Goal: Task Accomplishment & Management: Manage account settings

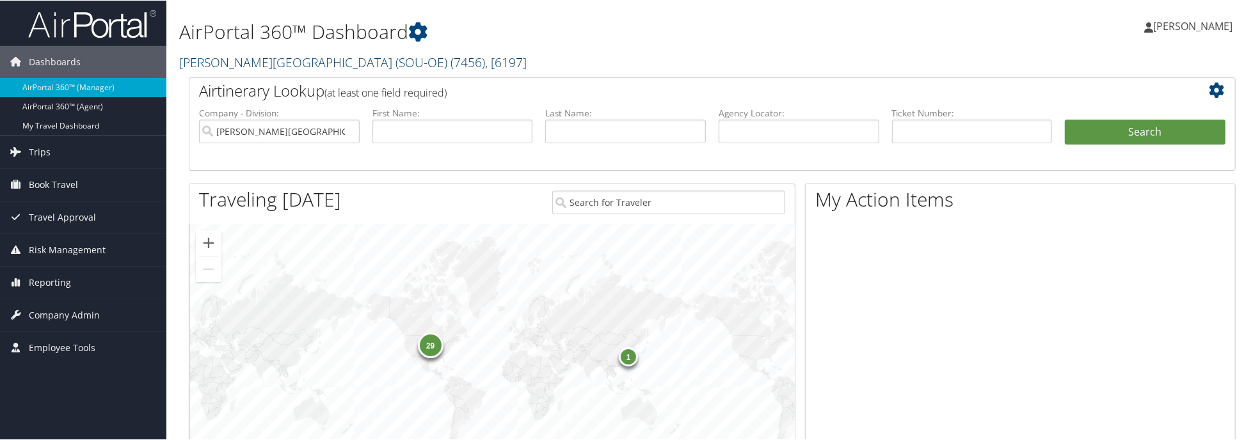
click at [297, 60] on link "[PERSON_NAME][GEOGRAPHIC_DATA] (SOU-OE) ( 7456 ) , [ 6197 ]" at bounding box center [353, 61] width 348 height 17
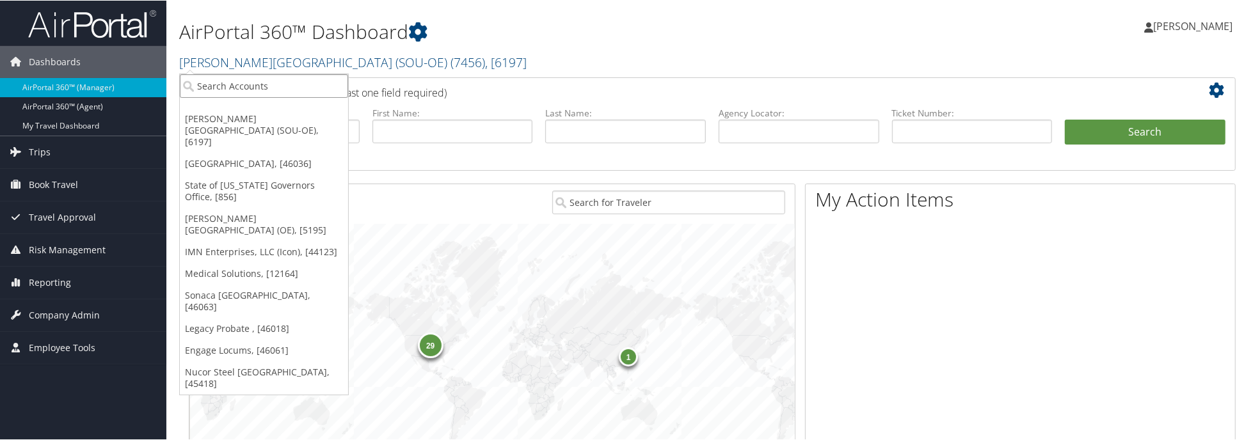
click at [287, 75] on input "search" at bounding box center [264, 86] width 168 height 24
type input "domo"
click at [260, 127] on div "Domo, Inc. (7411), [5711] Account" at bounding box center [264, 114] width 164 height 29
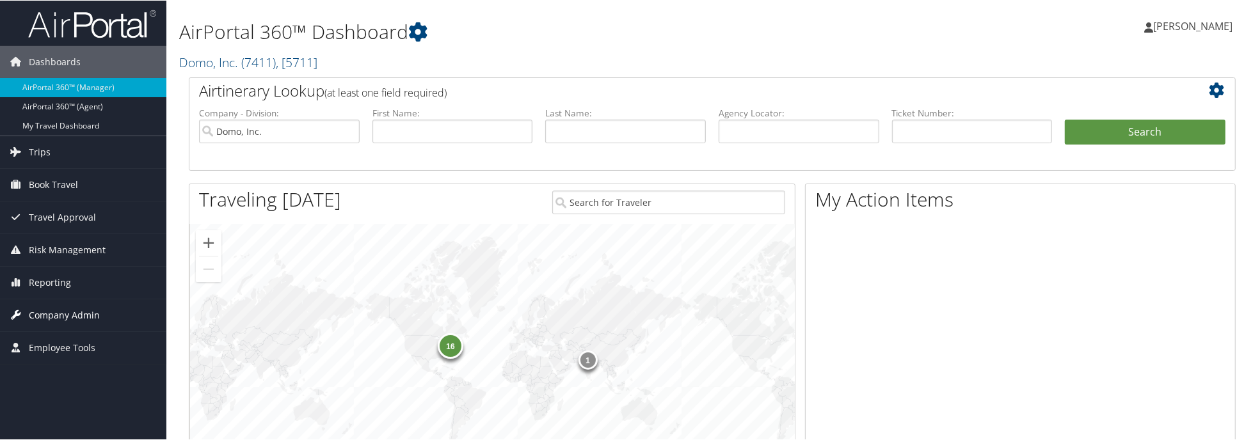
click at [100, 308] on link "Company Admin" at bounding box center [83, 315] width 166 height 32
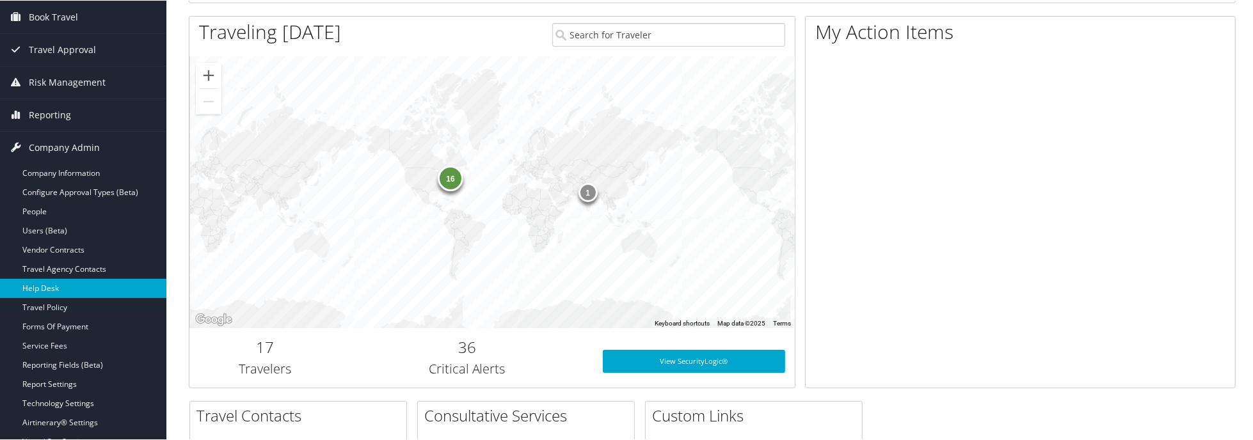
scroll to position [192, 0]
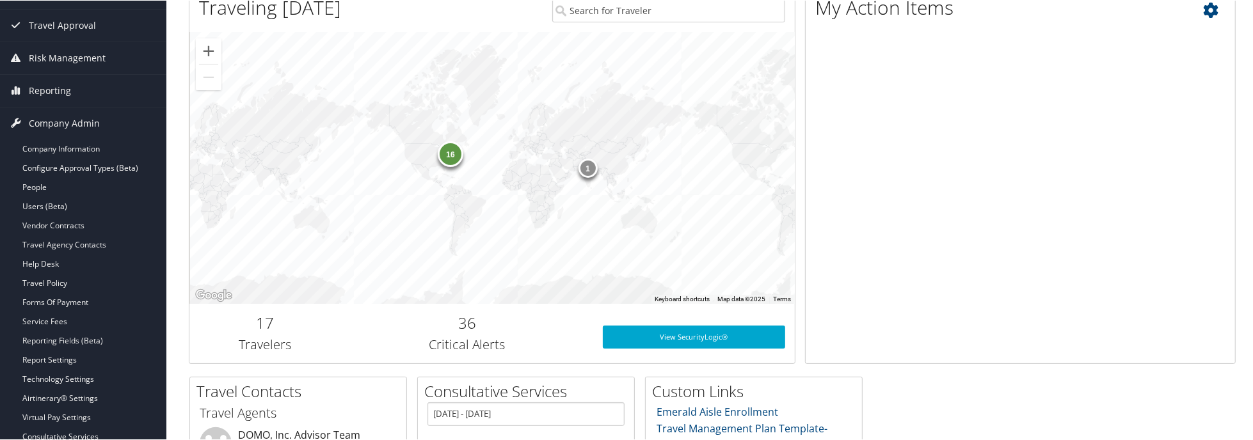
click at [1011, 196] on div "My Action Items" at bounding box center [1020, 177] width 431 height 372
click at [56, 319] on link "Service Fees" at bounding box center [83, 321] width 166 height 19
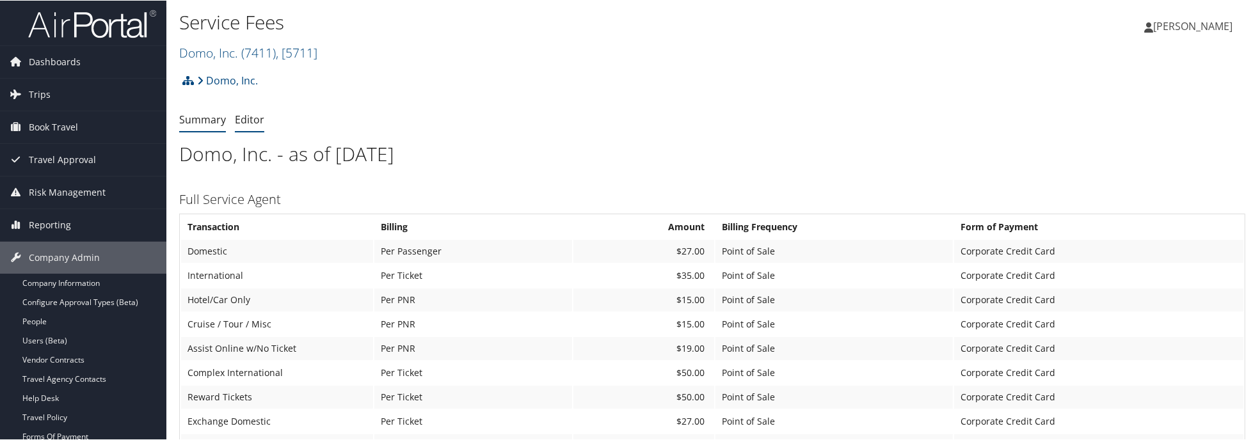
click at [243, 120] on link "Editor" at bounding box center [249, 119] width 29 height 14
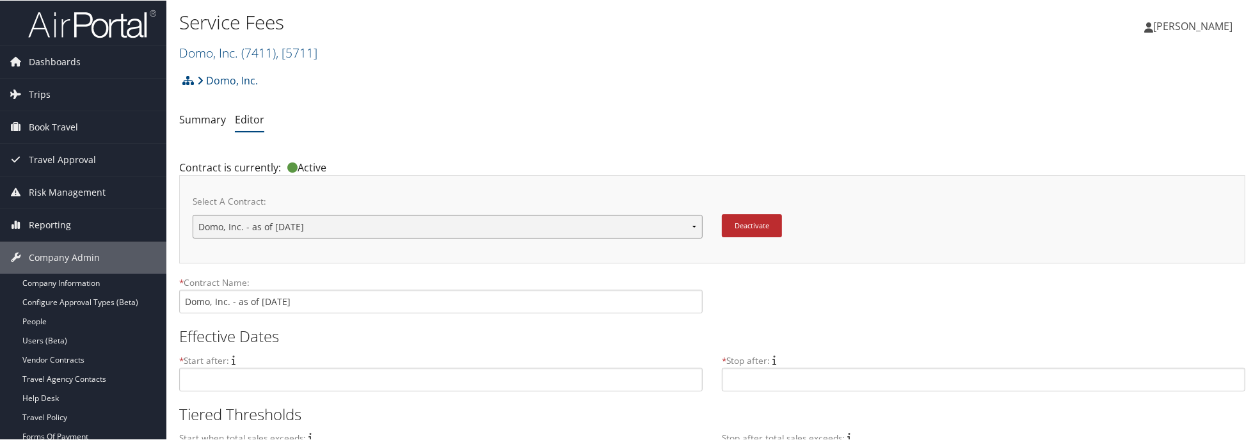
click at [698, 227] on select "Domo, Inc. - as of 9/1/2011 Domo, Inc. added VIP 8/27/25 New Contract..." at bounding box center [448, 226] width 510 height 24
select select "23129"
click at [193, 214] on select "Domo, Inc. - as of [DATE] Domo, Inc. added VIP [DATE] New Contract..." at bounding box center [448, 226] width 510 height 24
click at [692, 232] on select "Domo, Inc. - as of [DATE] Domo, Inc. added VIP [DATE] New Contract..." at bounding box center [448, 226] width 510 height 24
select select "18543"
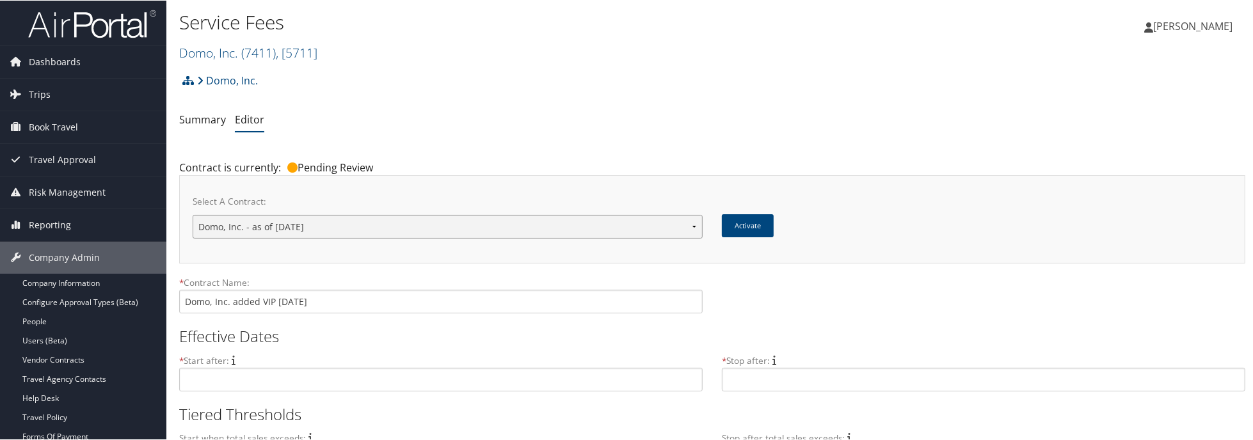
click at [193, 214] on select "Domo, Inc. - as of 9/1/2011 Domo, Inc. added VIP 8/27/25 New Contract..." at bounding box center [448, 226] width 510 height 24
click at [768, 231] on button "Deactivate" at bounding box center [752, 225] width 60 height 23
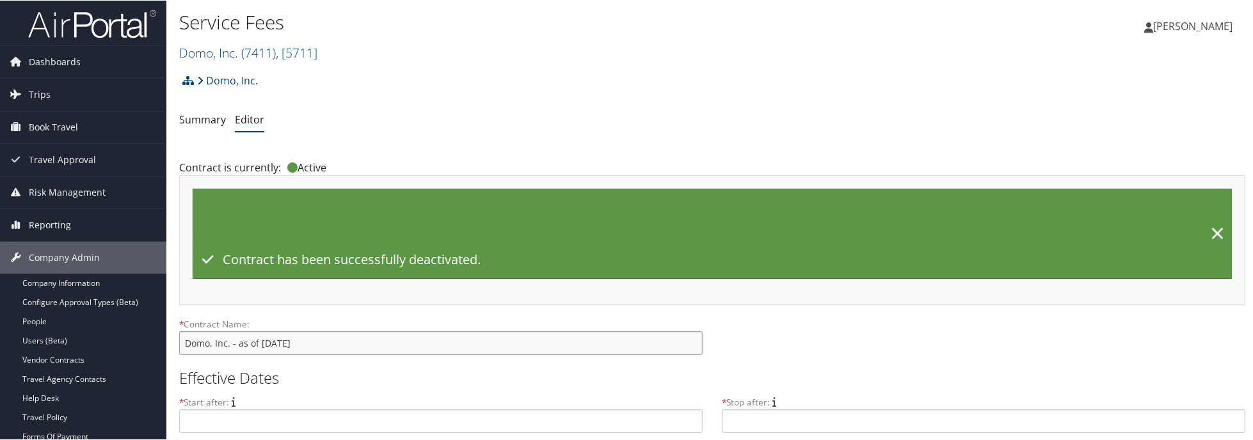
click at [682, 340] on input "Domo, Inc. - as of [DATE]" at bounding box center [441, 343] width 524 height 24
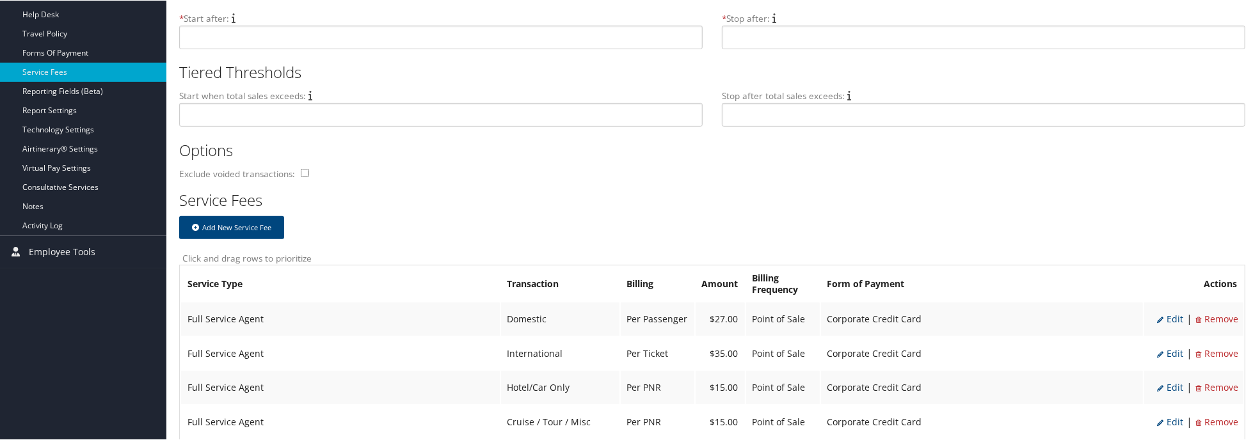
scroll to position [64, 0]
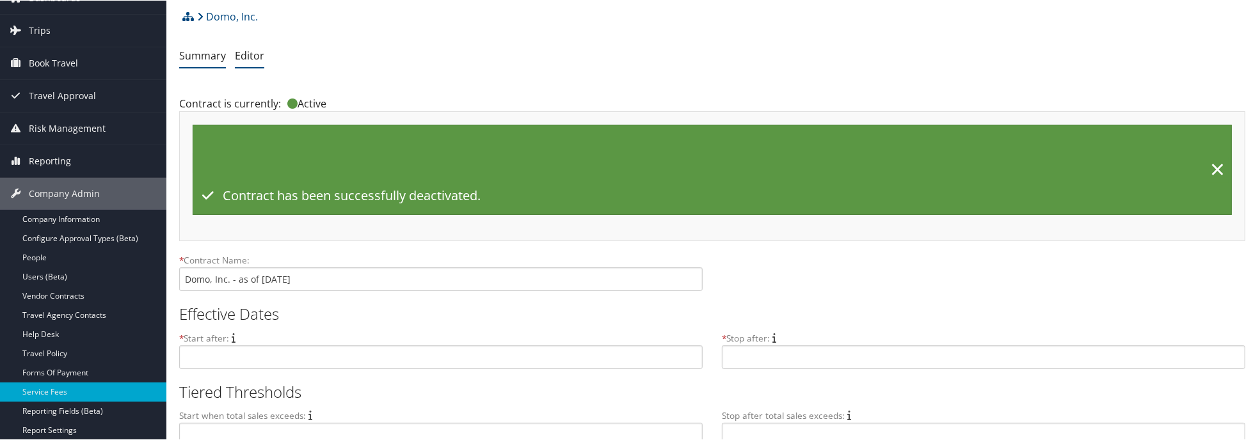
click at [184, 62] on li "Summary" at bounding box center [202, 55] width 47 height 23
click at [216, 56] on link "Summary" at bounding box center [202, 55] width 47 height 14
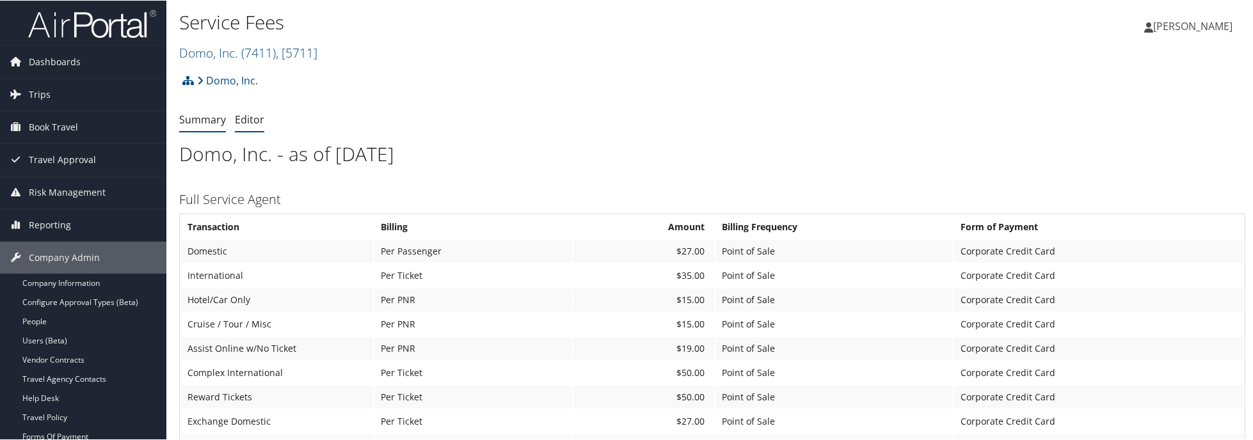
click at [255, 118] on link "Editor" at bounding box center [249, 119] width 29 height 14
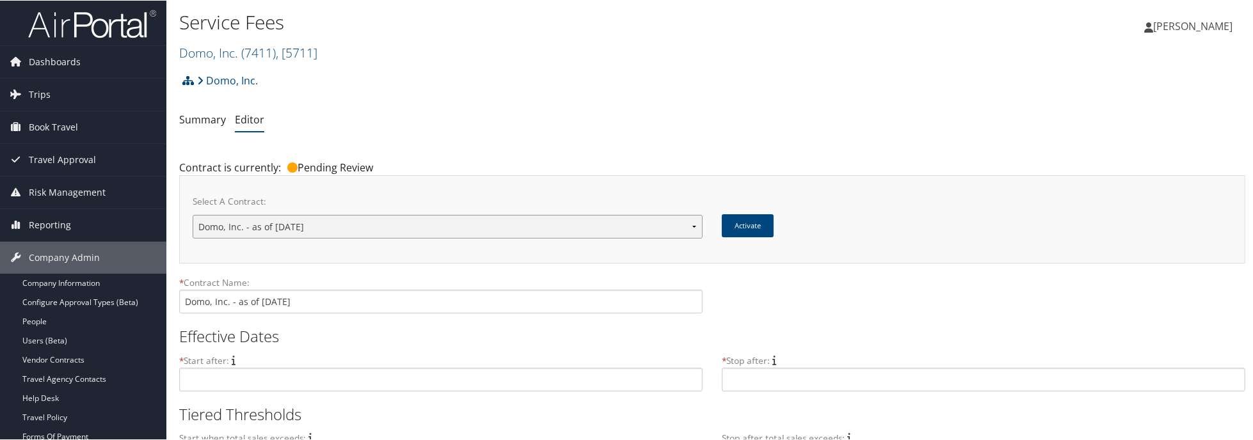
click at [696, 222] on select "Domo, Inc. - as of 9/1/2011 Domo, Inc. added VIP 8/27/25 New Contract..." at bounding box center [448, 226] width 510 height 24
select select "23129"
click at [193, 214] on select "Domo, Inc. - as of 9/1/2011 Domo, Inc. added VIP 8/27/25 New Contract..." at bounding box center [448, 226] width 510 height 24
click at [735, 223] on button "Activate" at bounding box center [748, 225] width 52 height 23
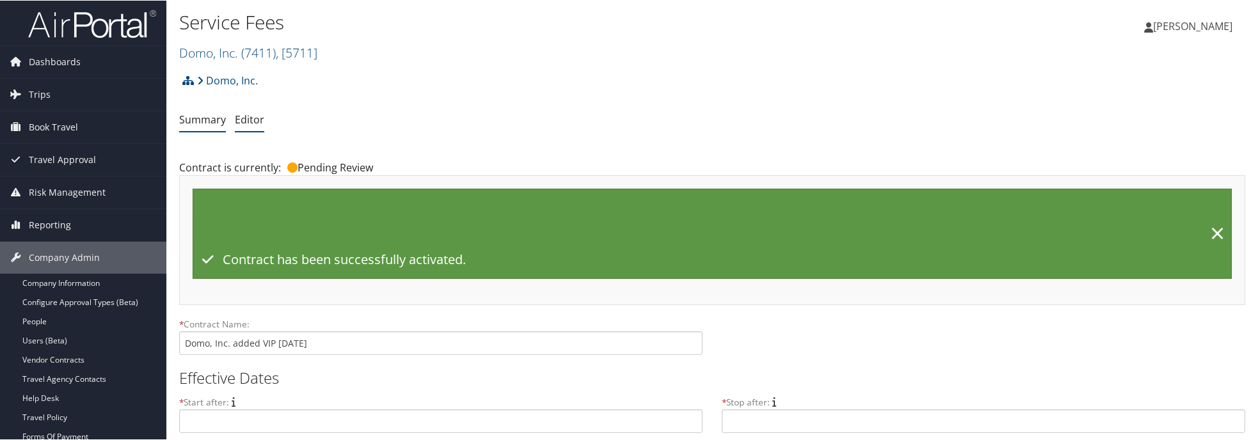
click at [198, 122] on link "Summary" at bounding box center [202, 119] width 47 height 14
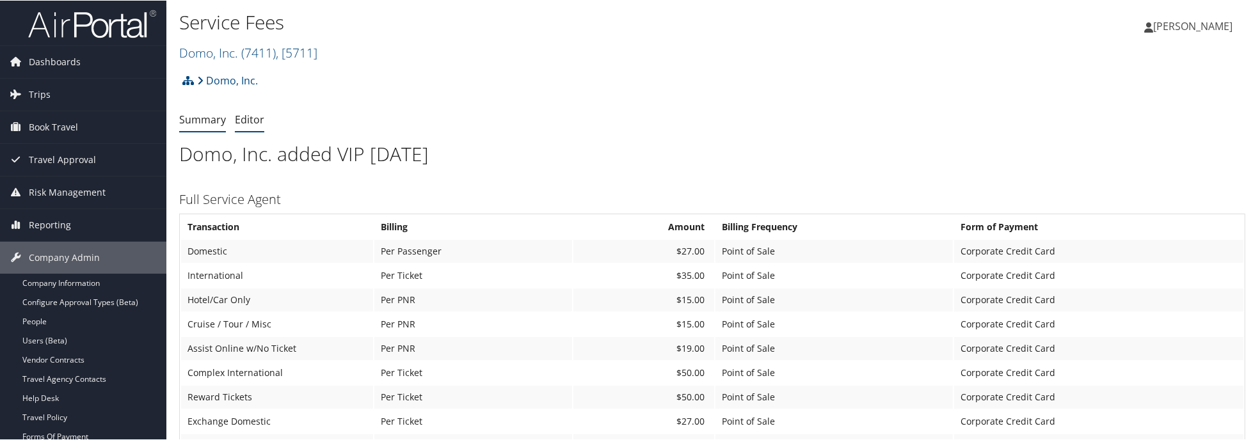
click at [241, 115] on link "Editor" at bounding box center [249, 119] width 29 height 14
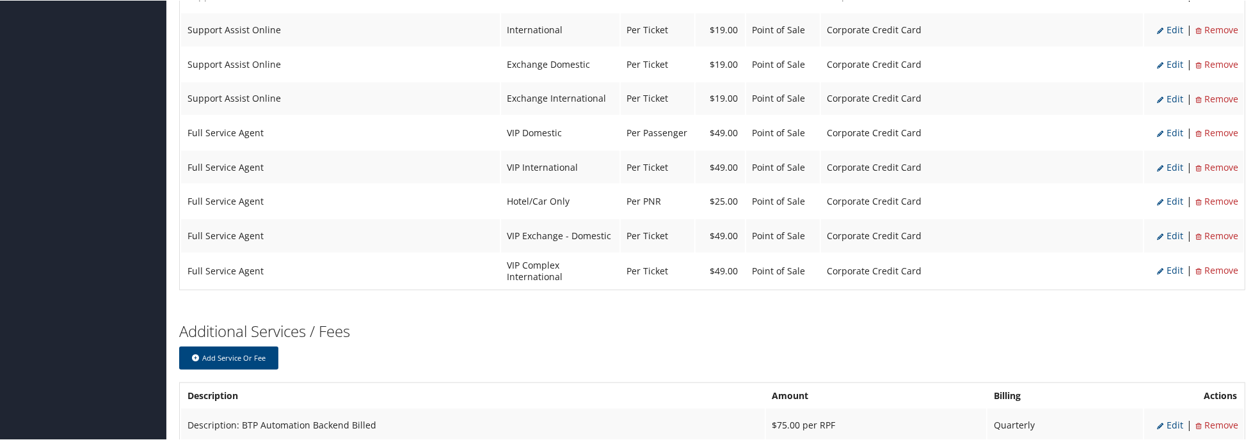
scroll to position [1195, 0]
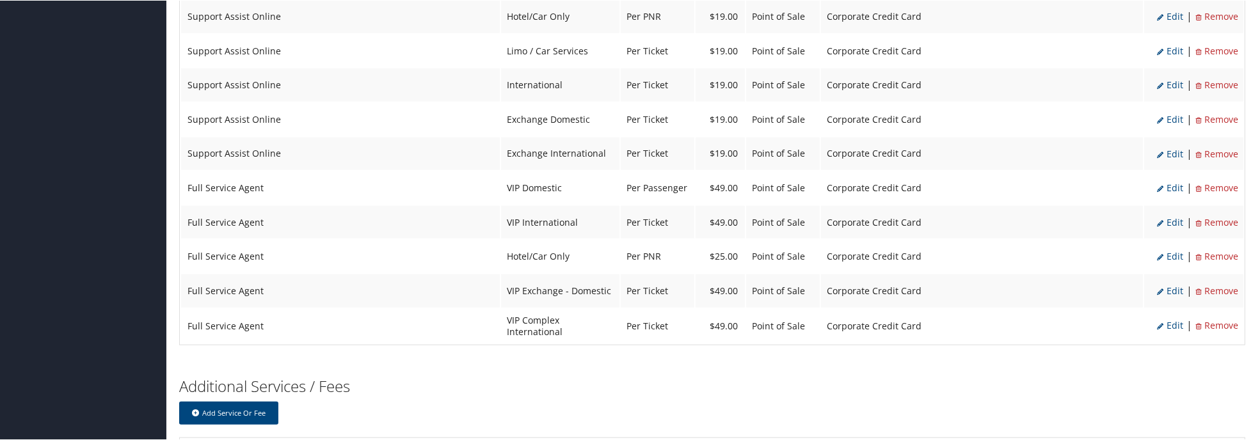
click at [1176, 250] on span "Edit" at bounding box center [1170, 256] width 26 height 12
select select "2"
select select "6"
type input "25.0"
select select "2"
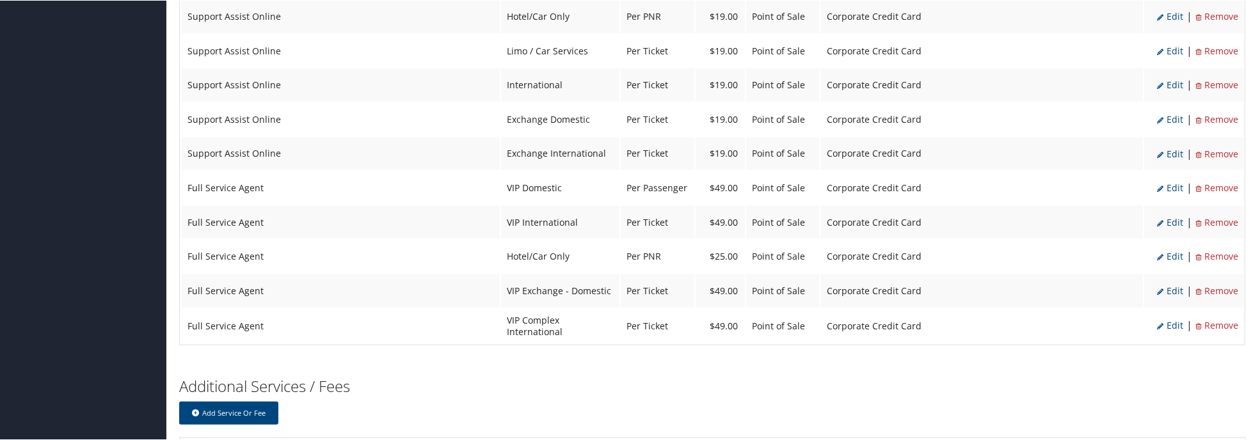
select select "2"
select select "6"
select select "2"
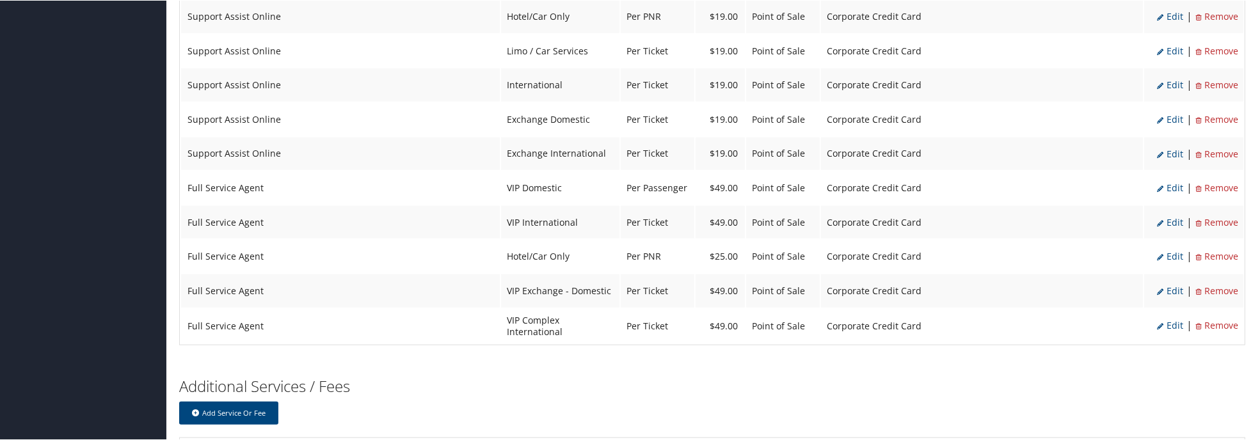
select select "2"
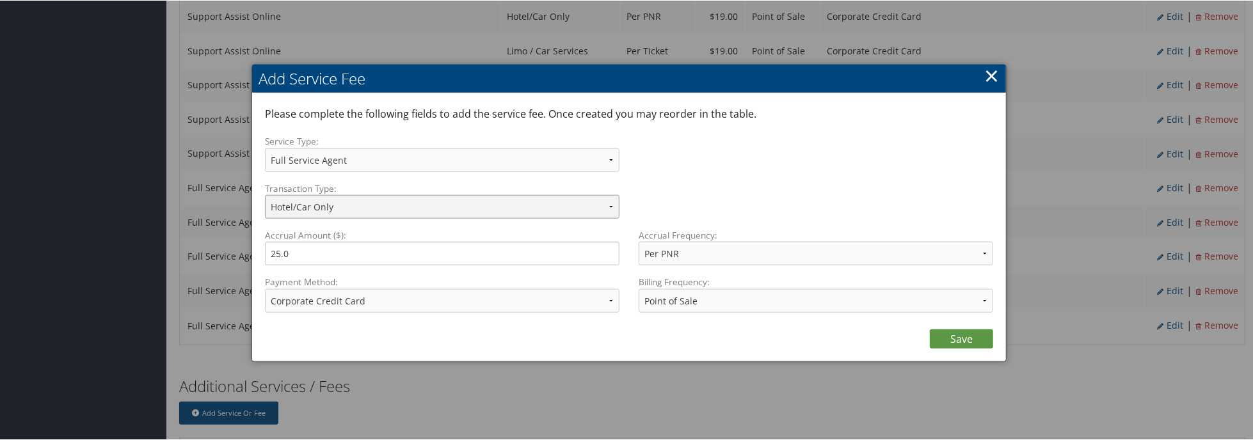
click at [612, 205] on select "Assist Online w/No Ticket Complex International Contract Complex International …" at bounding box center [442, 207] width 355 height 24
select select "40"
click at [265, 195] on select "Assist Online w/No Ticket Complex International Contract Complex International …" at bounding box center [442, 207] width 355 height 24
click at [935, 339] on link "Save" at bounding box center [961, 338] width 63 height 19
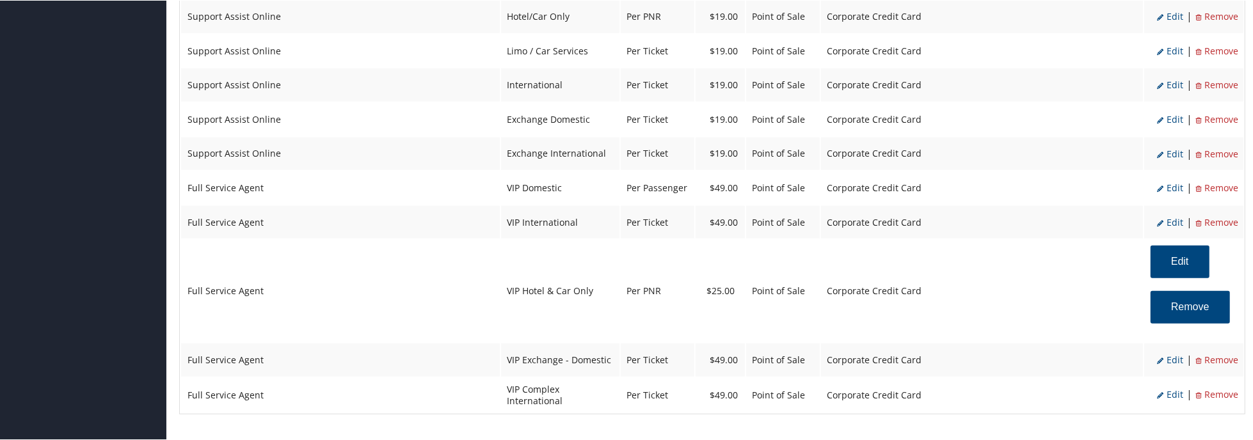
scroll to position [1394, 0]
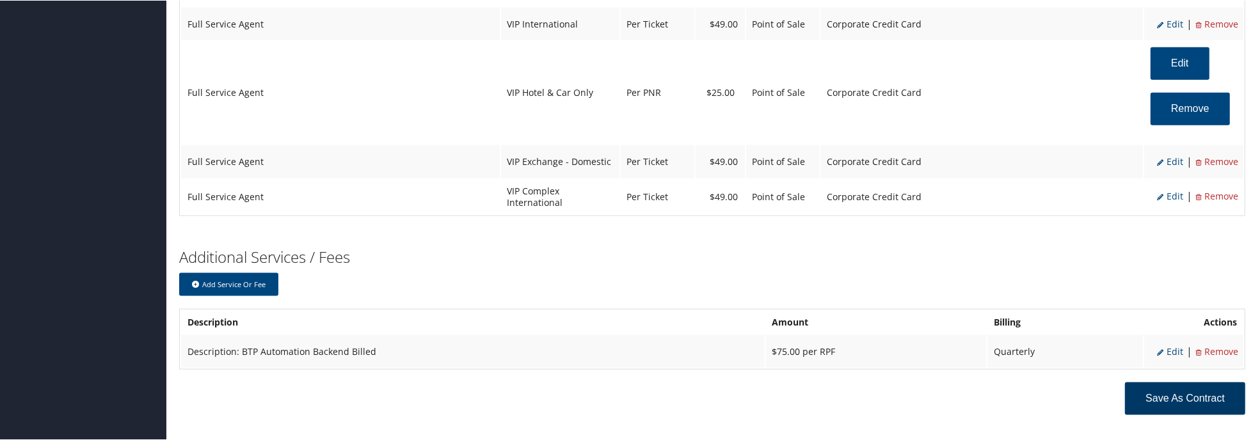
click at [1179, 382] on button "Save as Contract" at bounding box center [1185, 398] width 120 height 33
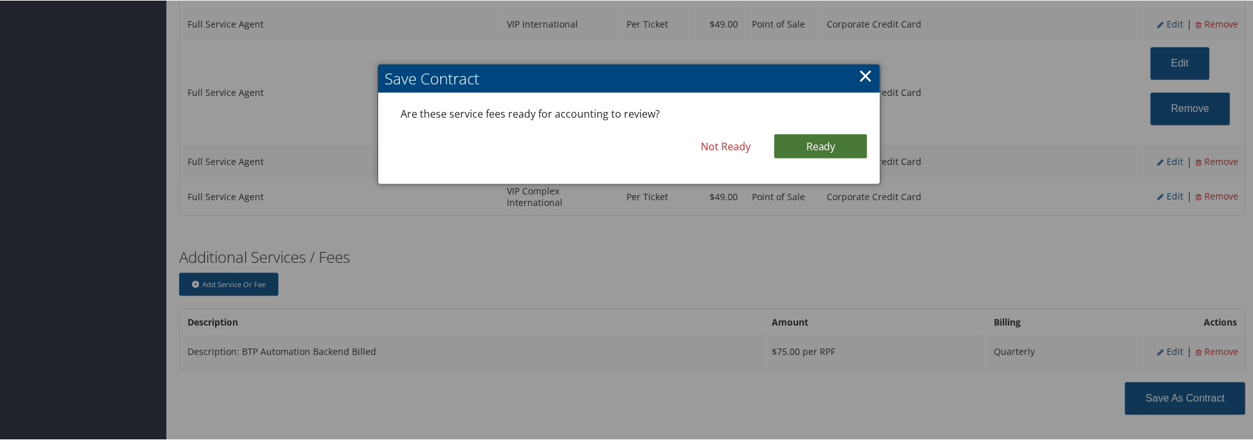
click at [810, 147] on link "Ready" at bounding box center [820, 146] width 93 height 24
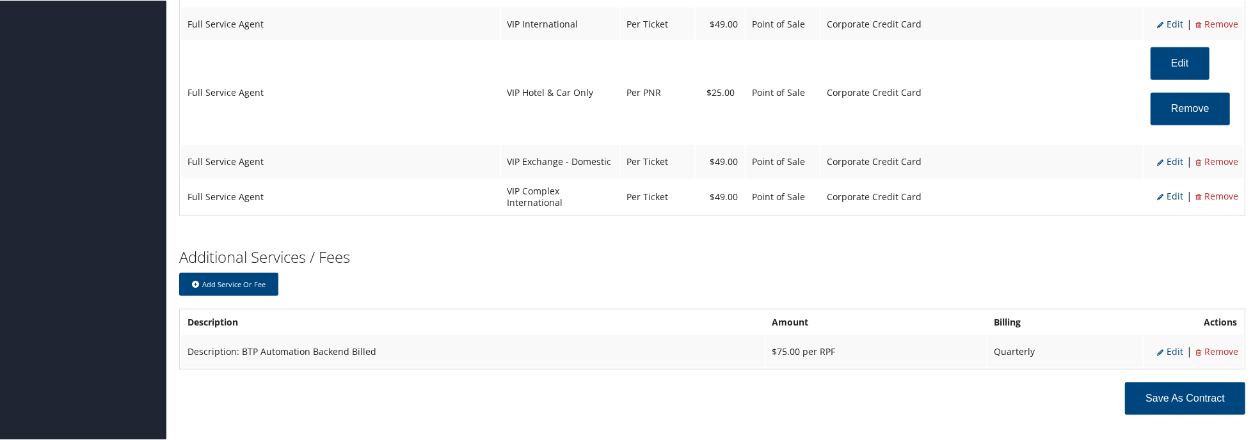
scroll to position [1435, 0]
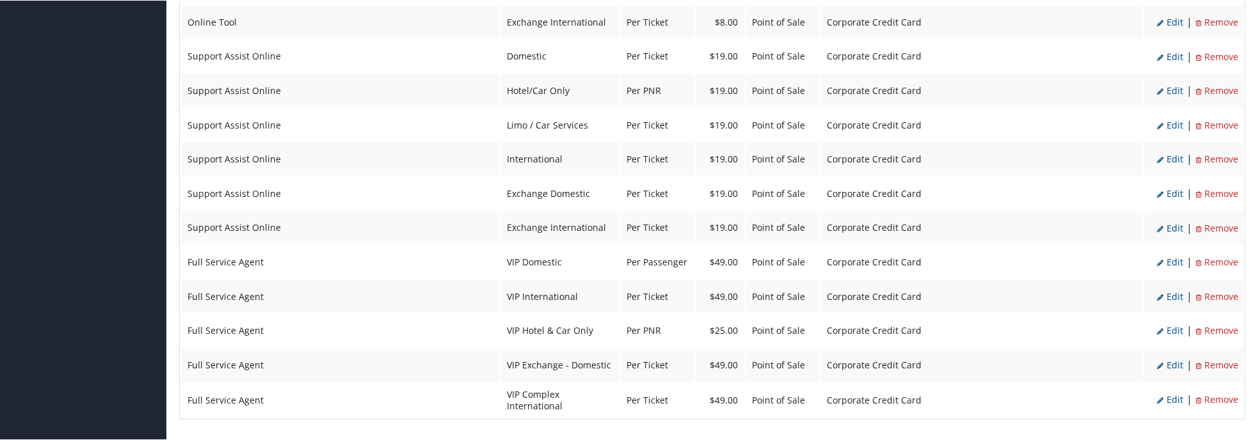
scroll to position [1323, 0]
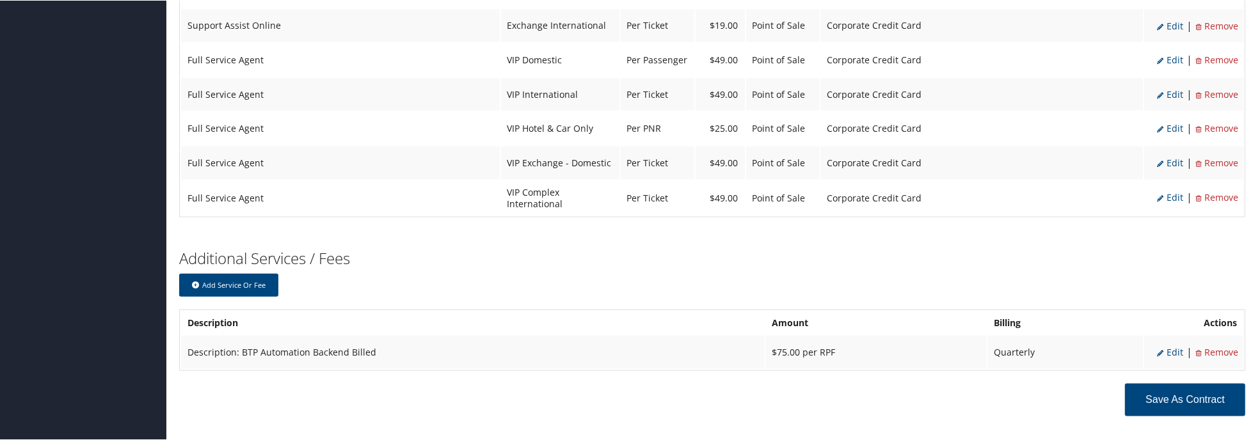
click at [1178, 186] on ul "Edit | Remove" at bounding box center [1197, 197] width 79 height 22
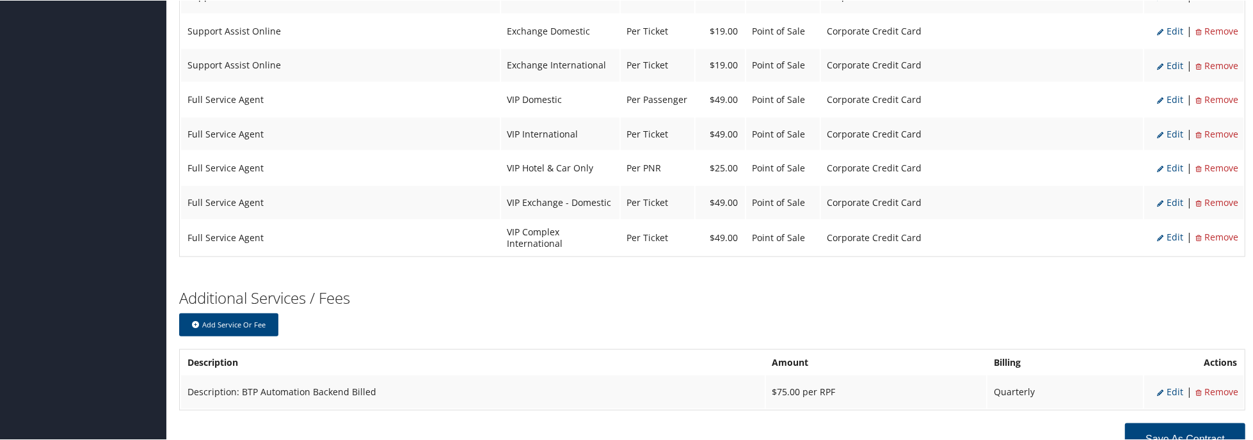
scroll to position [1259, 0]
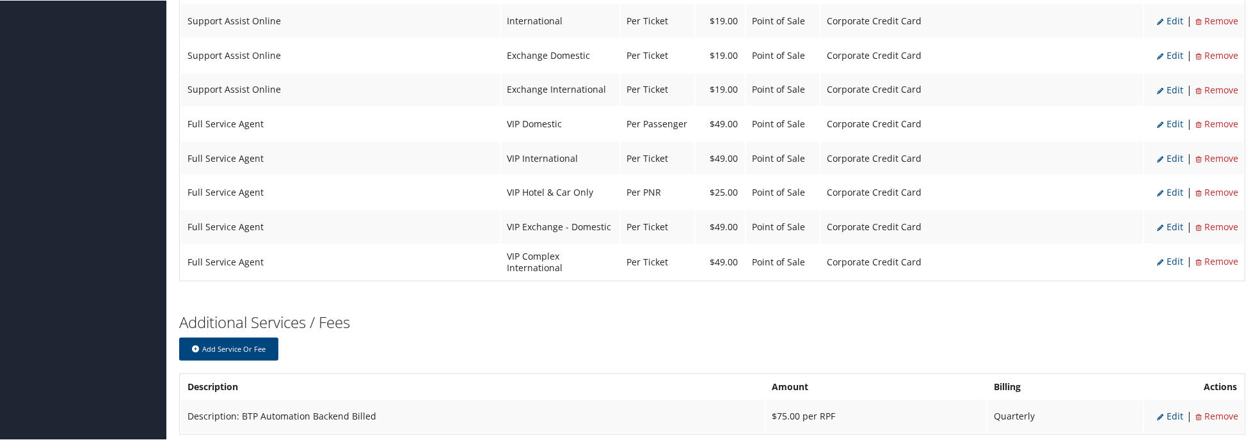
click at [1171, 255] on span "Edit" at bounding box center [1170, 261] width 26 height 12
select select "2"
select select "21"
type input "49.0"
select select "4"
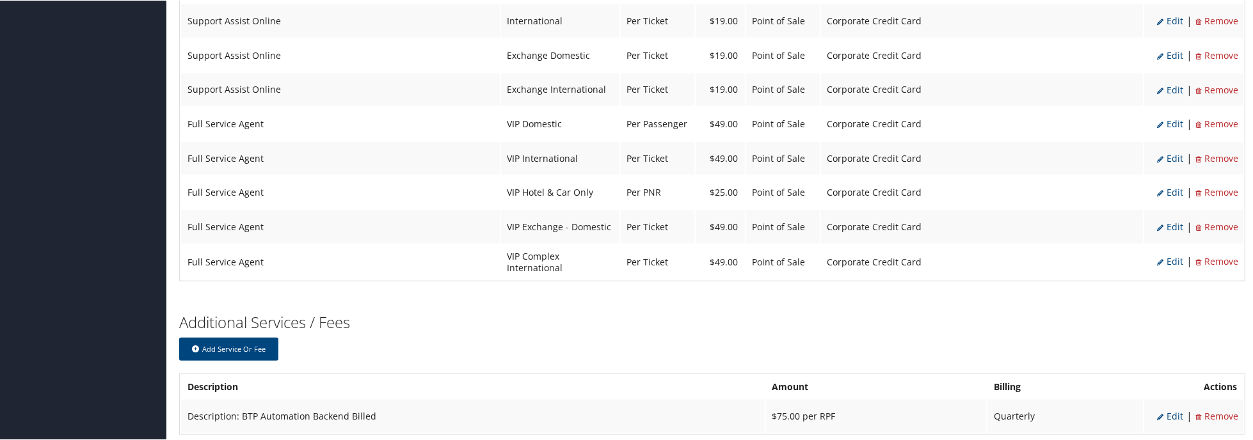
select select "2"
select select "21"
select select "4"
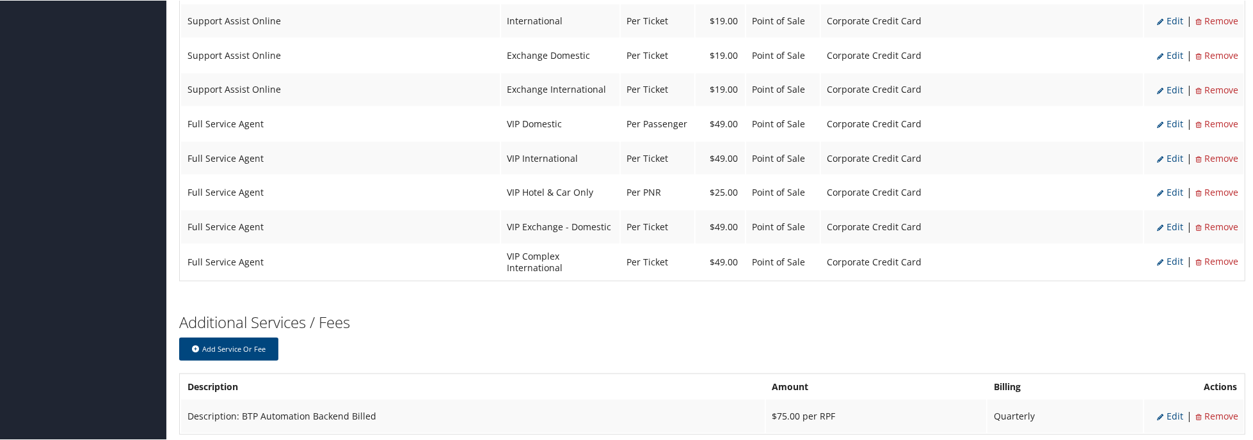
select select "2"
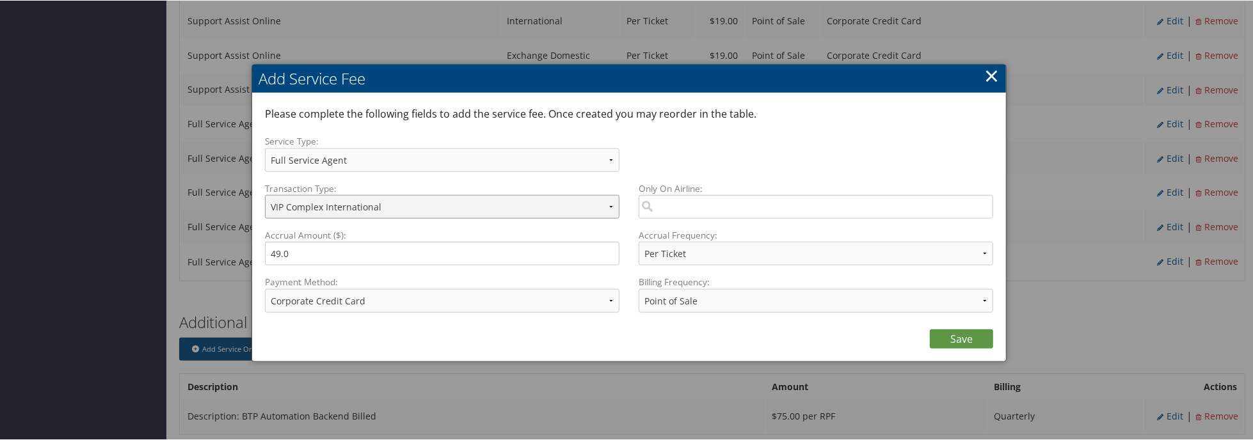
click at [614, 202] on select "Assist Online w/No Ticket Complex International Contract Complex International …" at bounding box center [442, 207] width 355 height 24
select select "39"
click at [265, 195] on select "Assist Online w/No Ticket Complex International Contract Complex International …" at bounding box center [442, 207] width 355 height 24
click at [935, 332] on link "Save" at bounding box center [961, 338] width 63 height 19
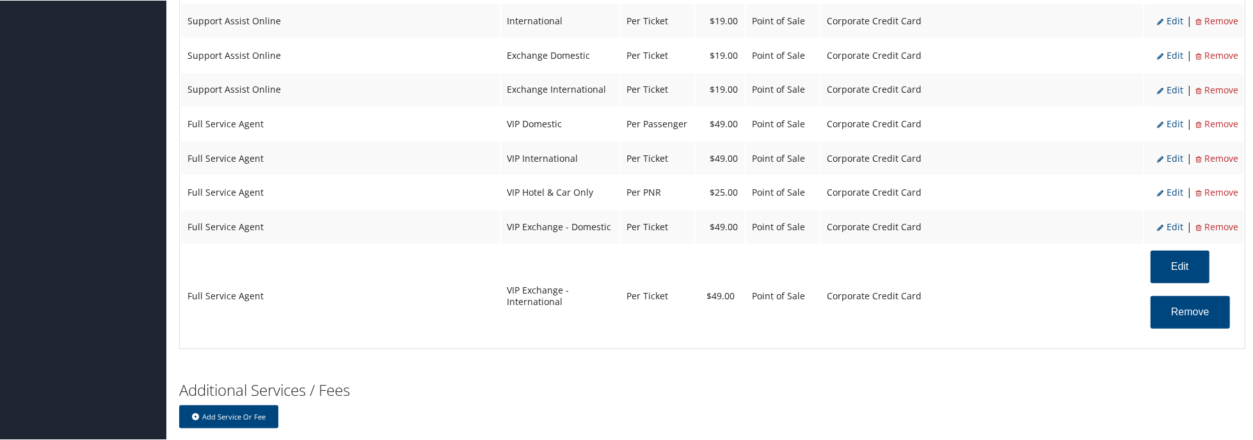
scroll to position [1391, 0]
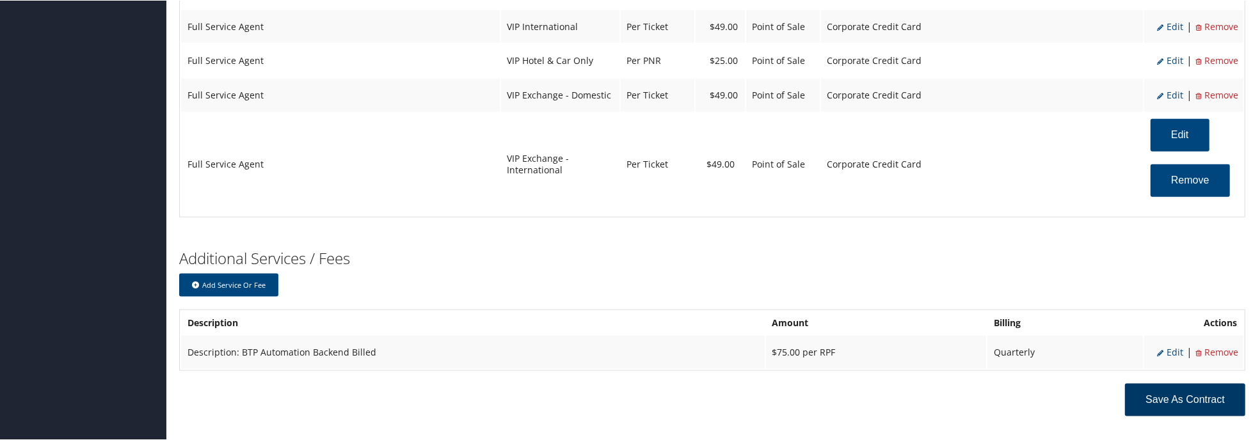
click at [1151, 383] on button "Save as Contract" at bounding box center [1185, 399] width 120 height 33
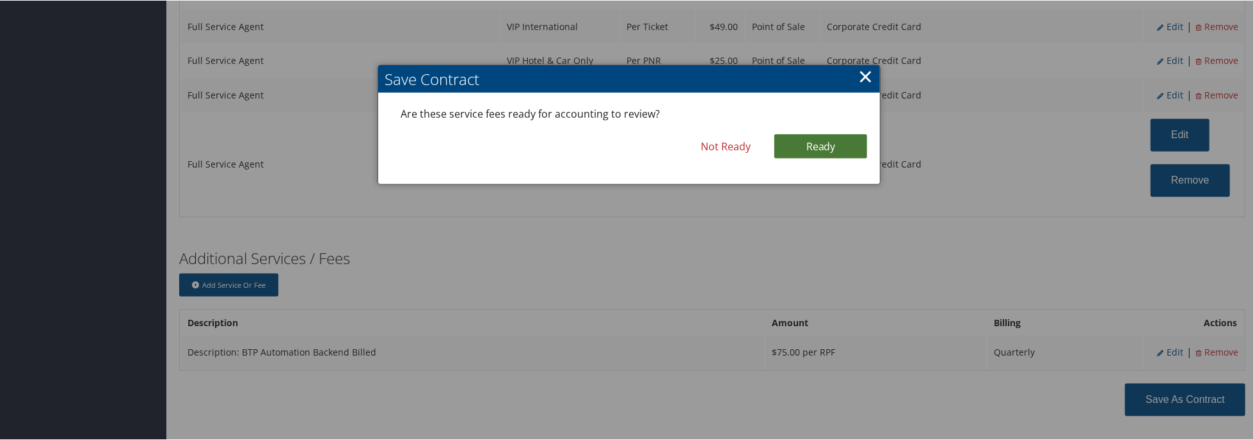
click at [795, 151] on link "Ready" at bounding box center [820, 146] width 93 height 24
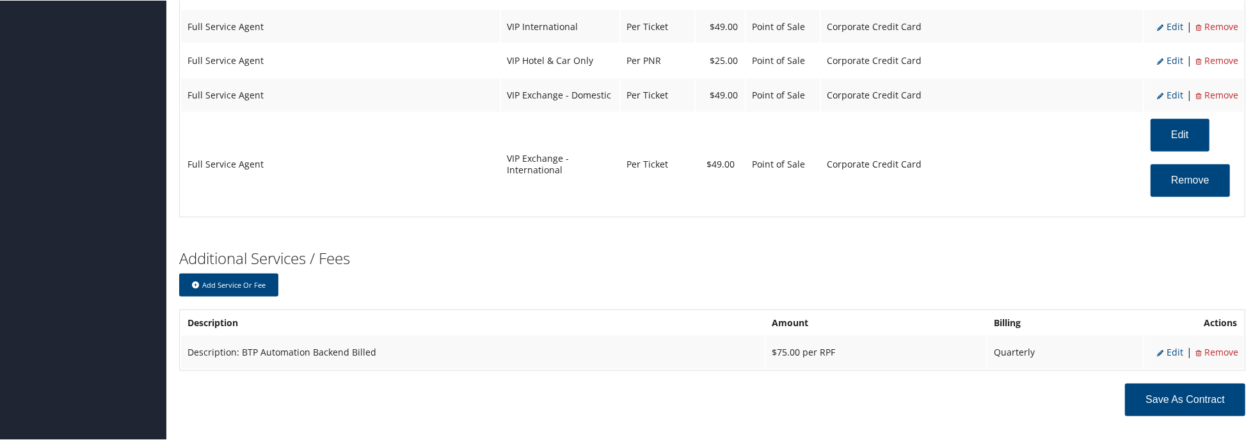
scroll to position [1433, 0]
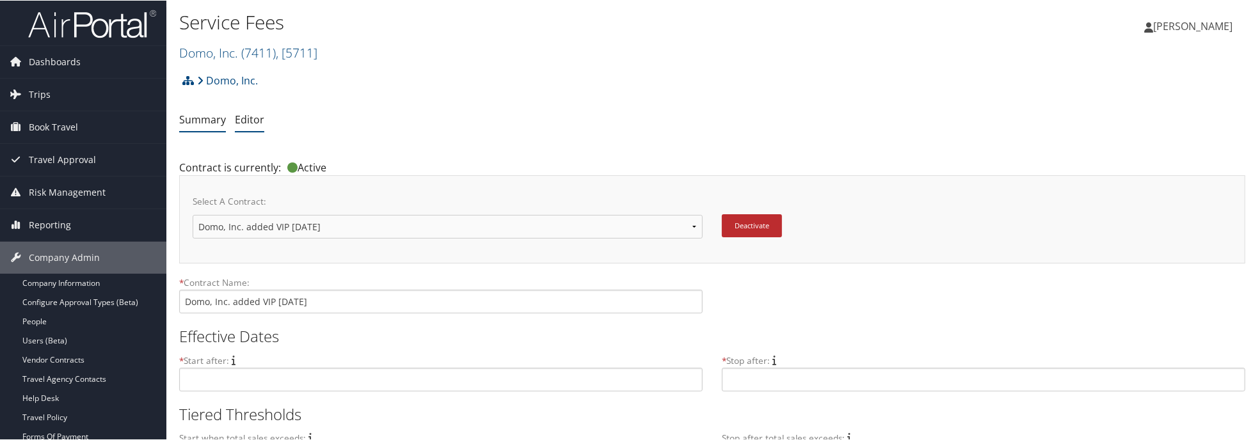
click at [194, 112] on link "Summary" at bounding box center [202, 119] width 47 height 14
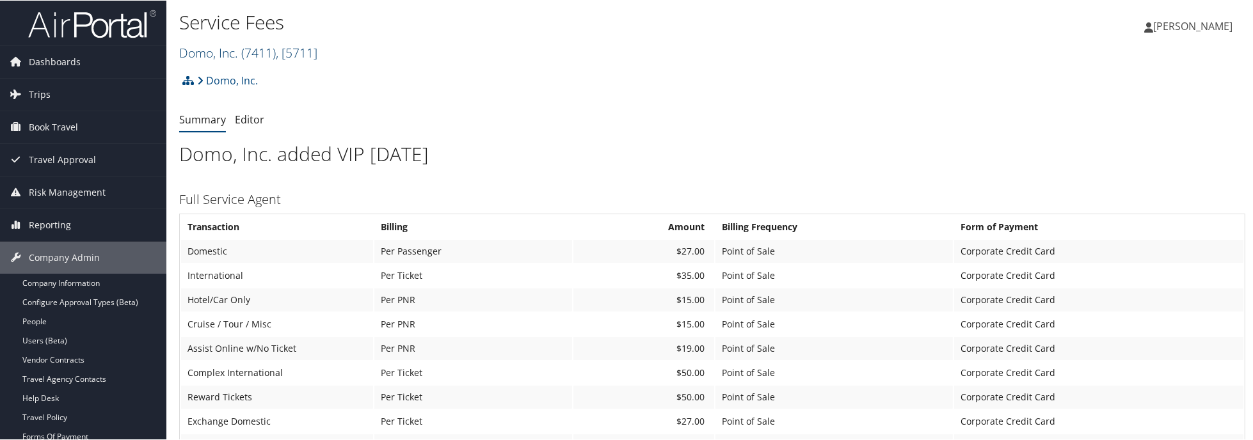
click at [289, 49] on span ", [ 5711 ]" at bounding box center [297, 52] width 42 height 17
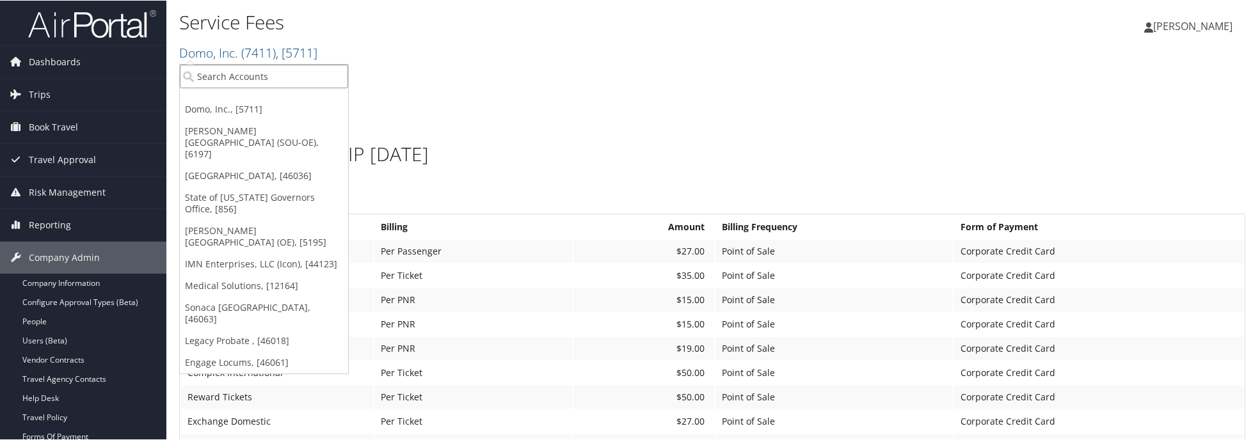
click at [276, 73] on input "search" at bounding box center [264, 76] width 168 height 24
type input "7456"
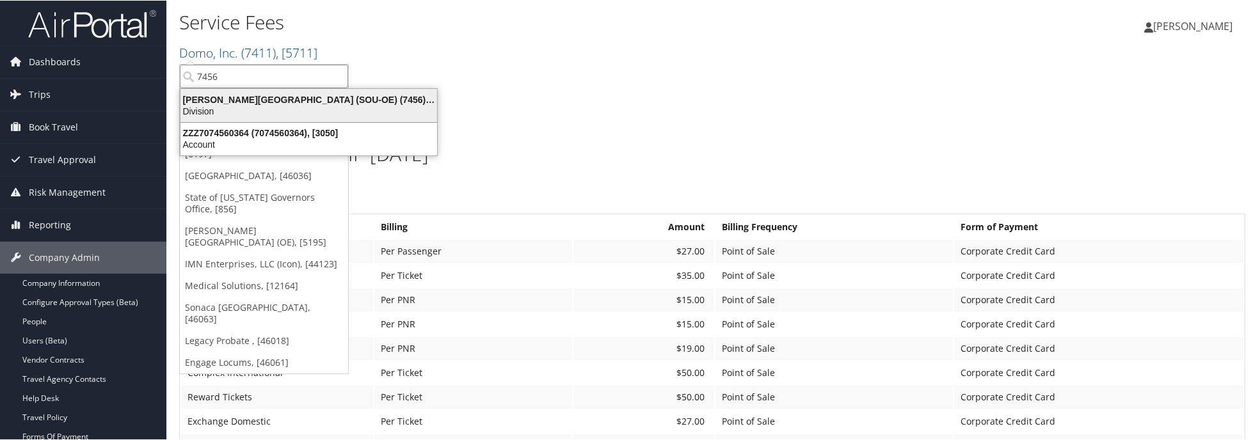
click at [296, 99] on div "Weber State University (SOU-OE) (7456), [6197]" at bounding box center [309, 99] width 272 height 12
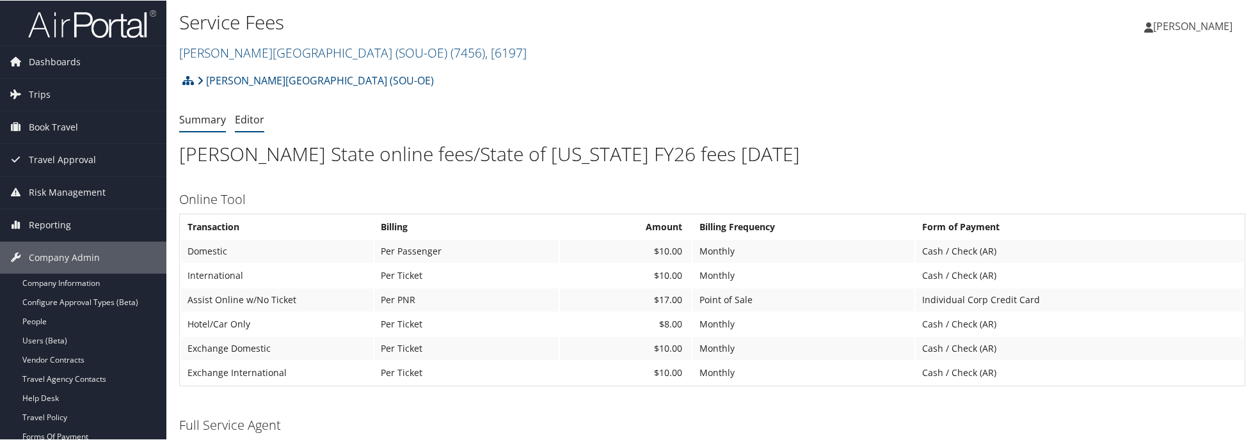
click at [244, 119] on link "Editor" at bounding box center [249, 119] width 29 height 14
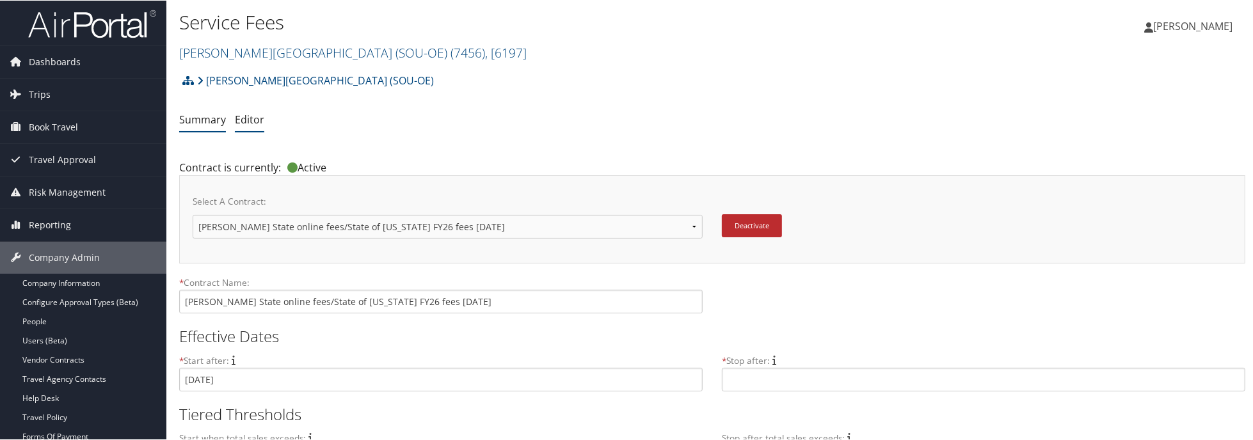
click at [212, 114] on link "Summary" at bounding box center [202, 119] width 47 height 14
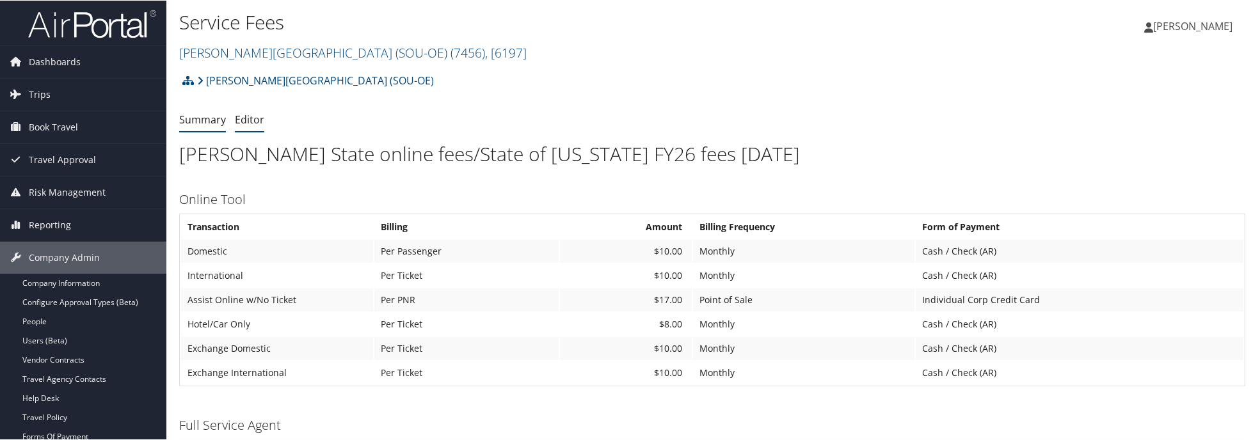
click at [250, 115] on link "Editor" at bounding box center [249, 119] width 29 height 14
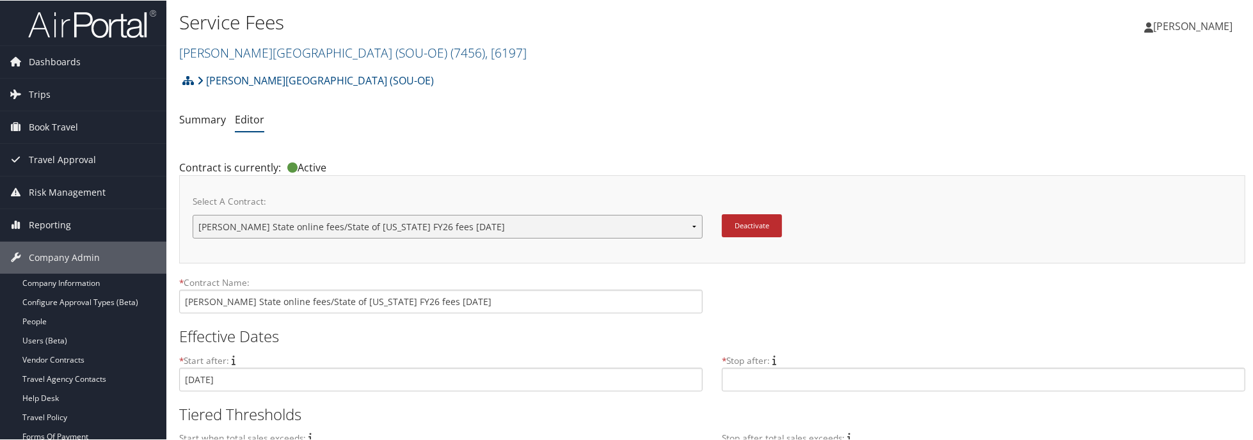
click at [695, 227] on select "Weber State online fees/State of Utah 10/18/2023 State of Utah Fees effective 0…" at bounding box center [448, 226] width 510 height 24
drag, startPoint x: 477, startPoint y: 301, endPoint x: 108, endPoint y: 307, distance: 369.3
click at [337, 54] on link "Weber State University (SOU-OE) ( 7456 ) , [ 6197 ]" at bounding box center [353, 52] width 348 height 17
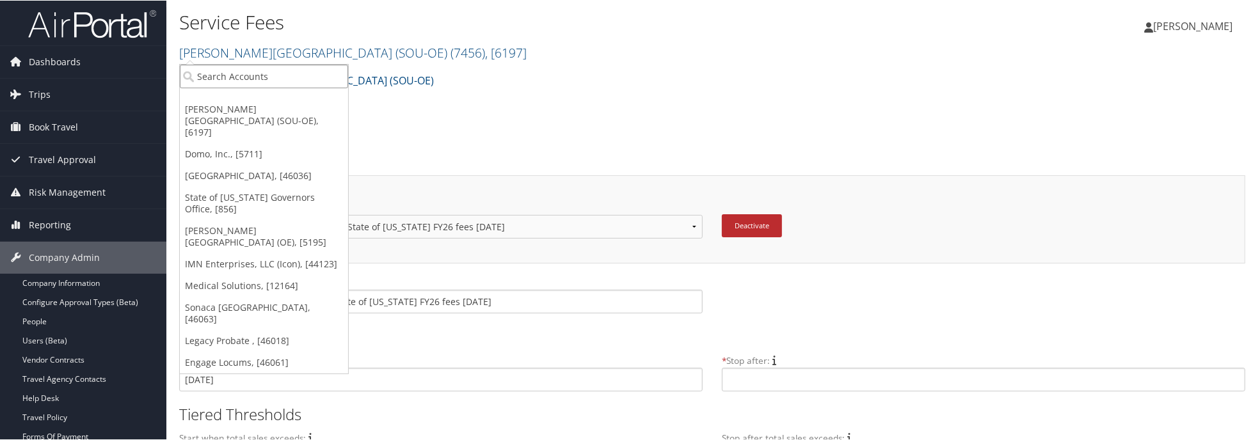
click at [308, 79] on input "search" at bounding box center [264, 76] width 168 height 24
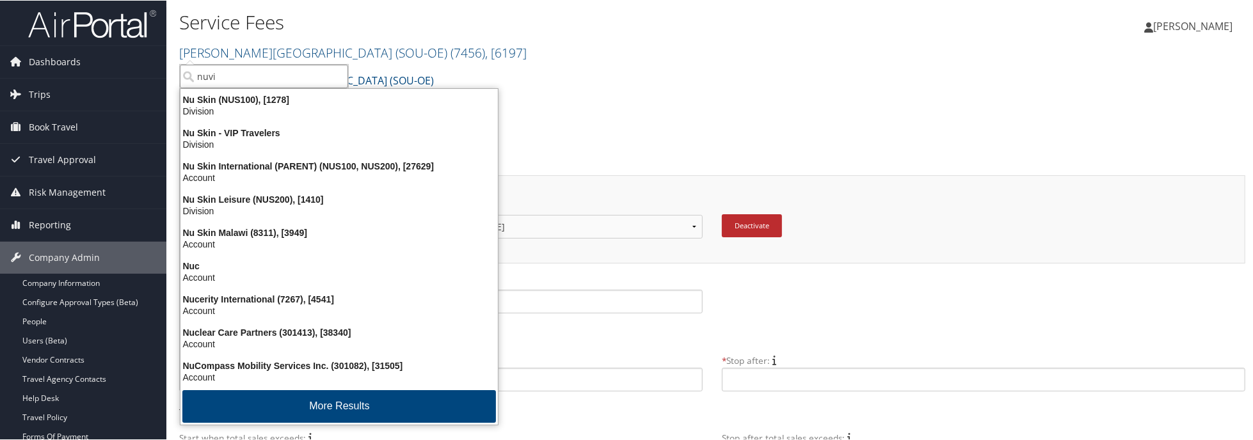
type input "nuvia"
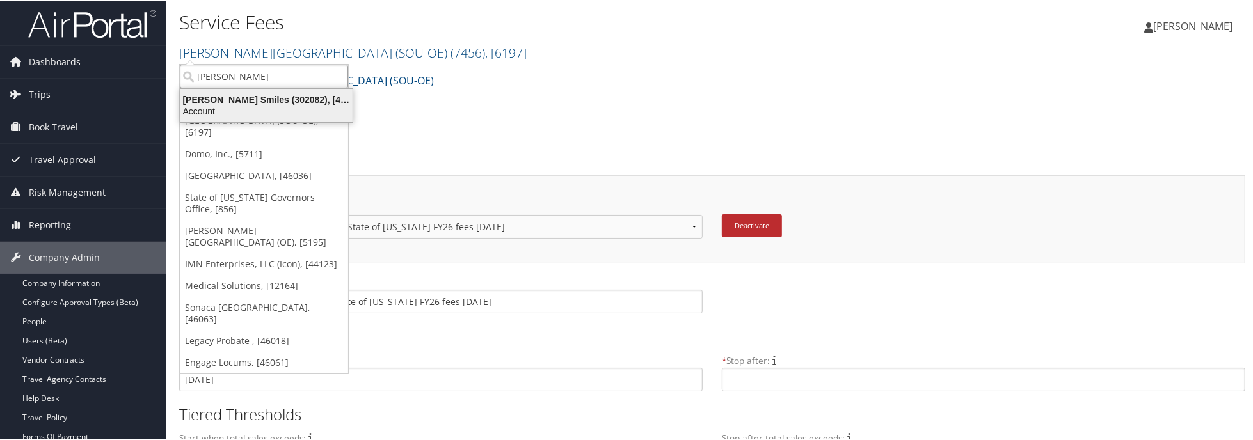
click at [247, 101] on div "Nuvia Smiles (302082), [46000]" at bounding box center [267, 99] width 188 height 12
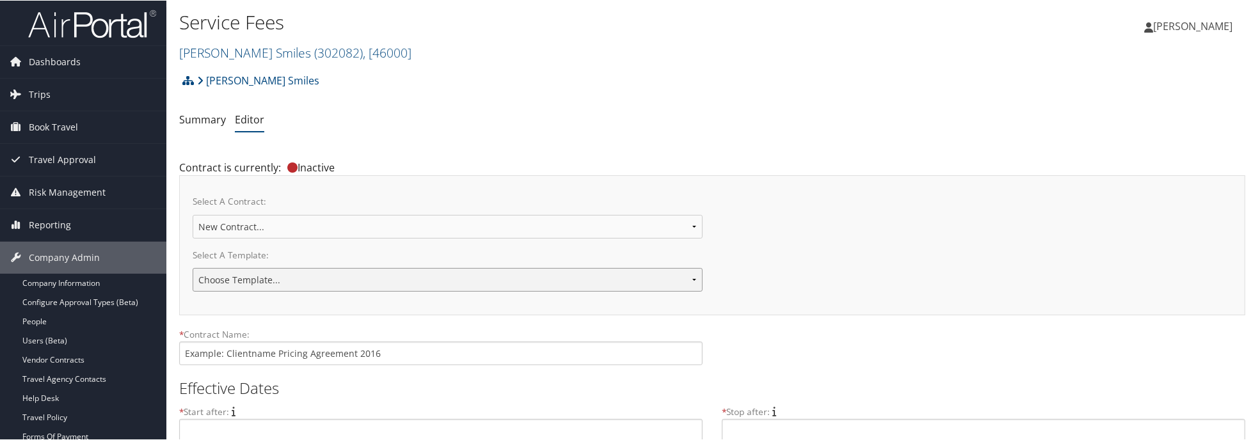
click at [285, 275] on select "Choose Template... 2018 IUC-PG Pricing Agreement Sales Pricing 2020 - Under $1M…" at bounding box center [448, 280] width 510 height 24
click at [1026, 210] on div "Select A Contract: Setline Health [PERSON_NAME] Smiles New Contract..." at bounding box center [712, 218] width 1039 height 60
click at [339, 276] on select "Choose Template... 2018 IUC-PG Pricing Agreement Sales Pricing 2020 - Under $1M…" at bounding box center [448, 280] width 510 height 24
click at [204, 122] on link "Summary" at bounding box center [202, 119] width 47 height 14
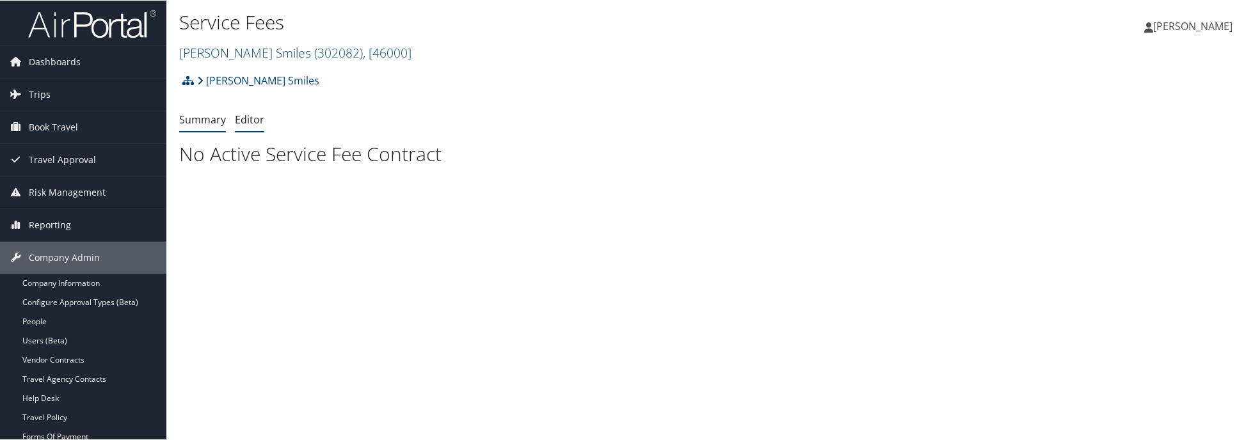
click at [246, 115] on link "Editor" at bounding box center [249, 119] width 29 height 14
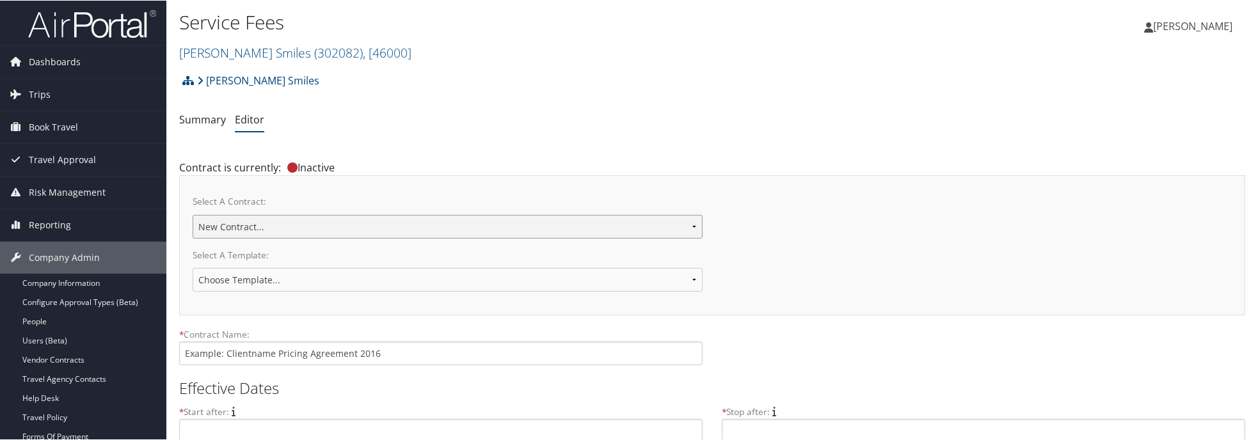
click at [330, 221] on select "Setline Health Nuvia Smiles New Contract..." at bounding box center [448, 226] width 510 height 24
select select "23118"
click at [193, 214] on select "Setline Health Nuvia Smiles New Contract..." at bounding box center [448, 226] width 510 height 24
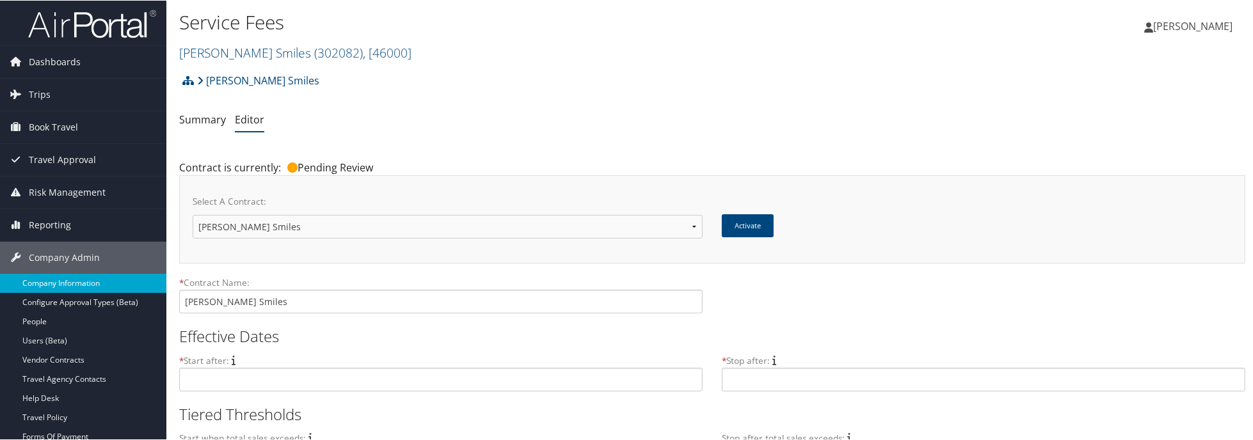
click at [56, 285] on link "Company Information" at bounding box center [83, 282] width 166 height 19
